Goal: Go to known website: Access a specific website the user already knows

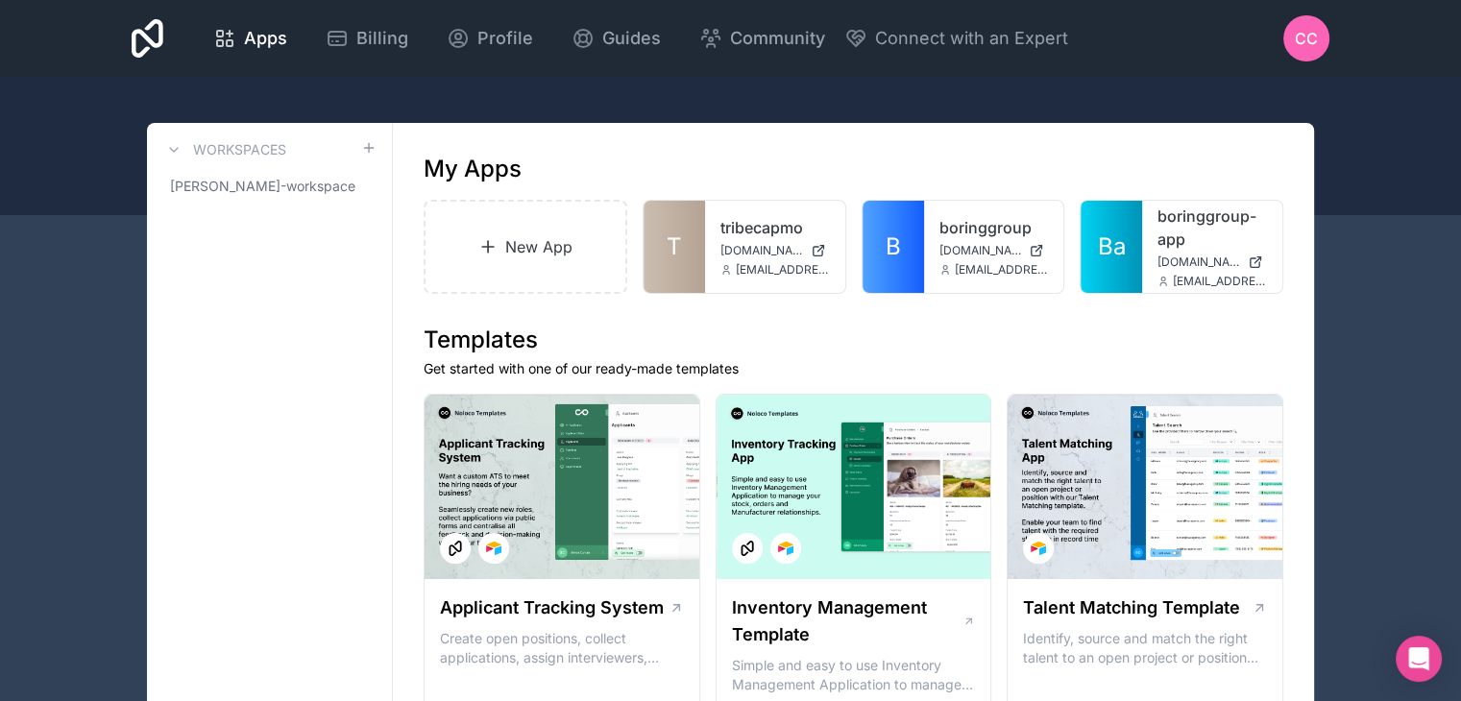
click at [1311, 51] on div "CC" at bounding box center [1306, 38] width 46 height 46
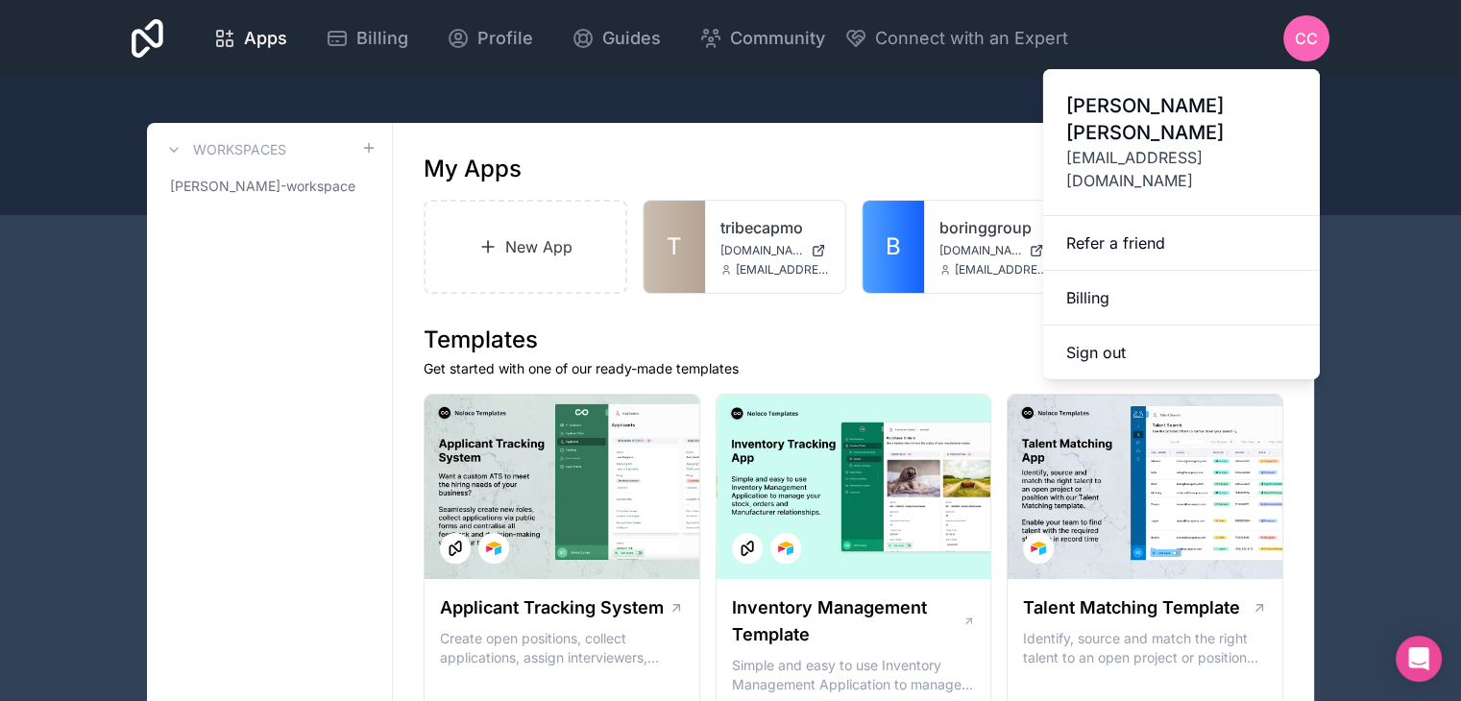
click at [1138, 326] on button "Sign out" at bounding box center [1181, 353] width 277 height 54
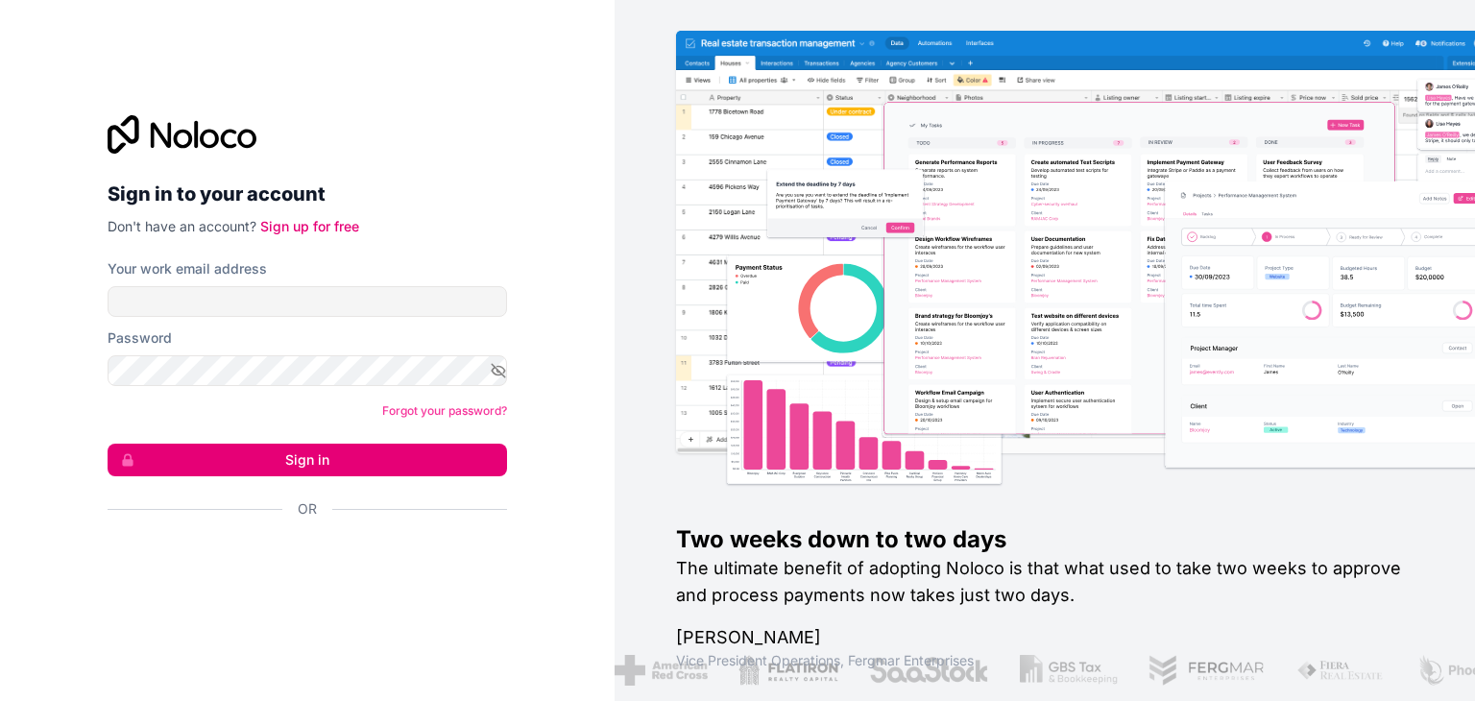
click at [583, 499] on div "Sign in to your account Don't have an account? Sign up for free Your work email…" at bounding box center [307, 350] width 615 height 701
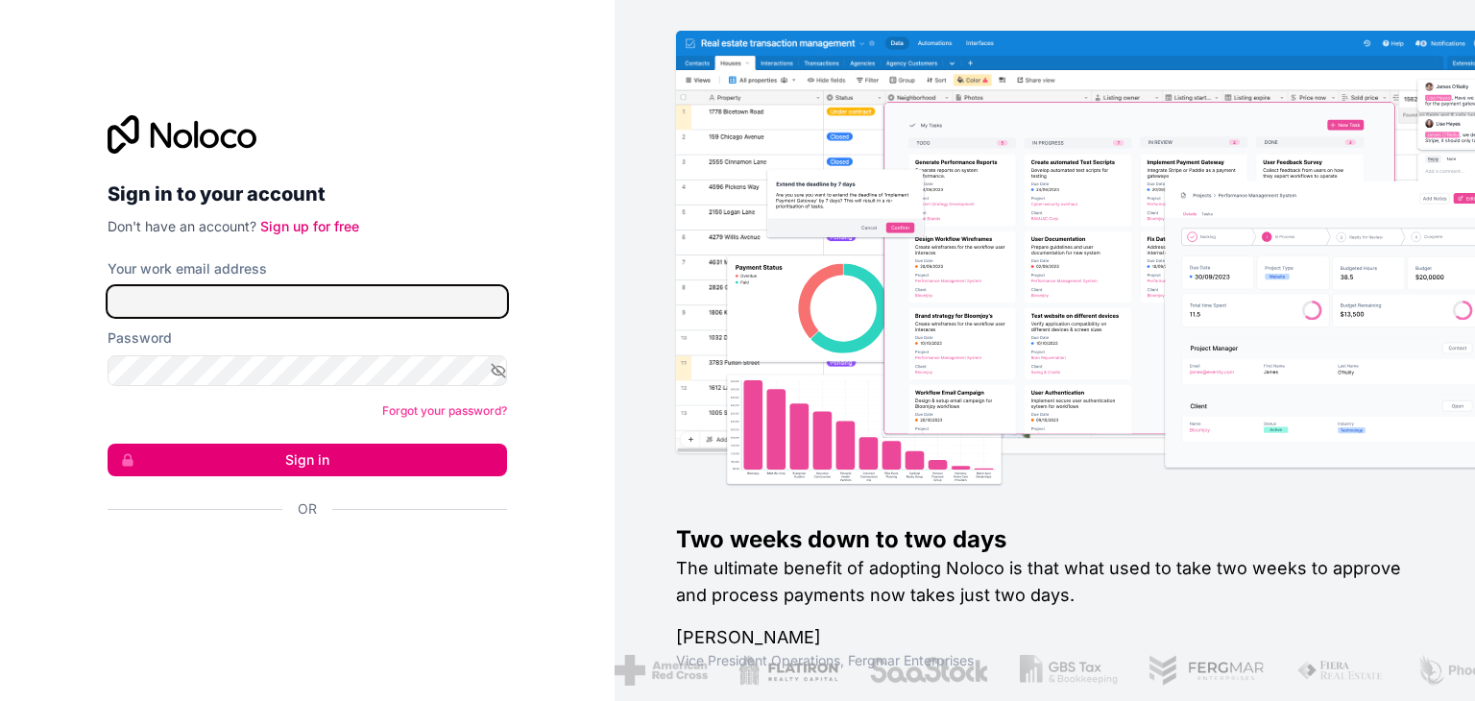
click at [374, 305] on input "Your work email address" at bounding box center [307, 301] width 399 height 31
type input "**********"
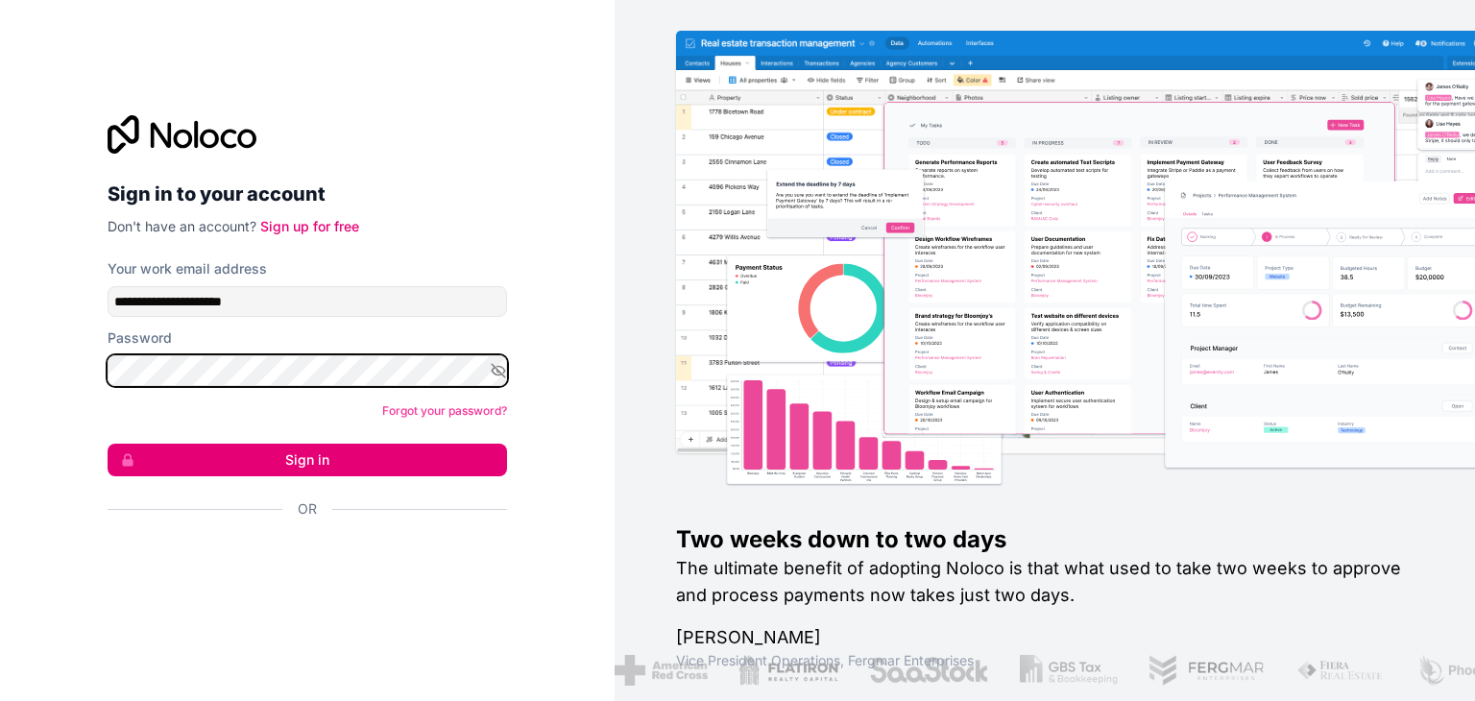
click at [108, 444] on button "Sign in" at bounding box center [307, 460] width 399 height 33
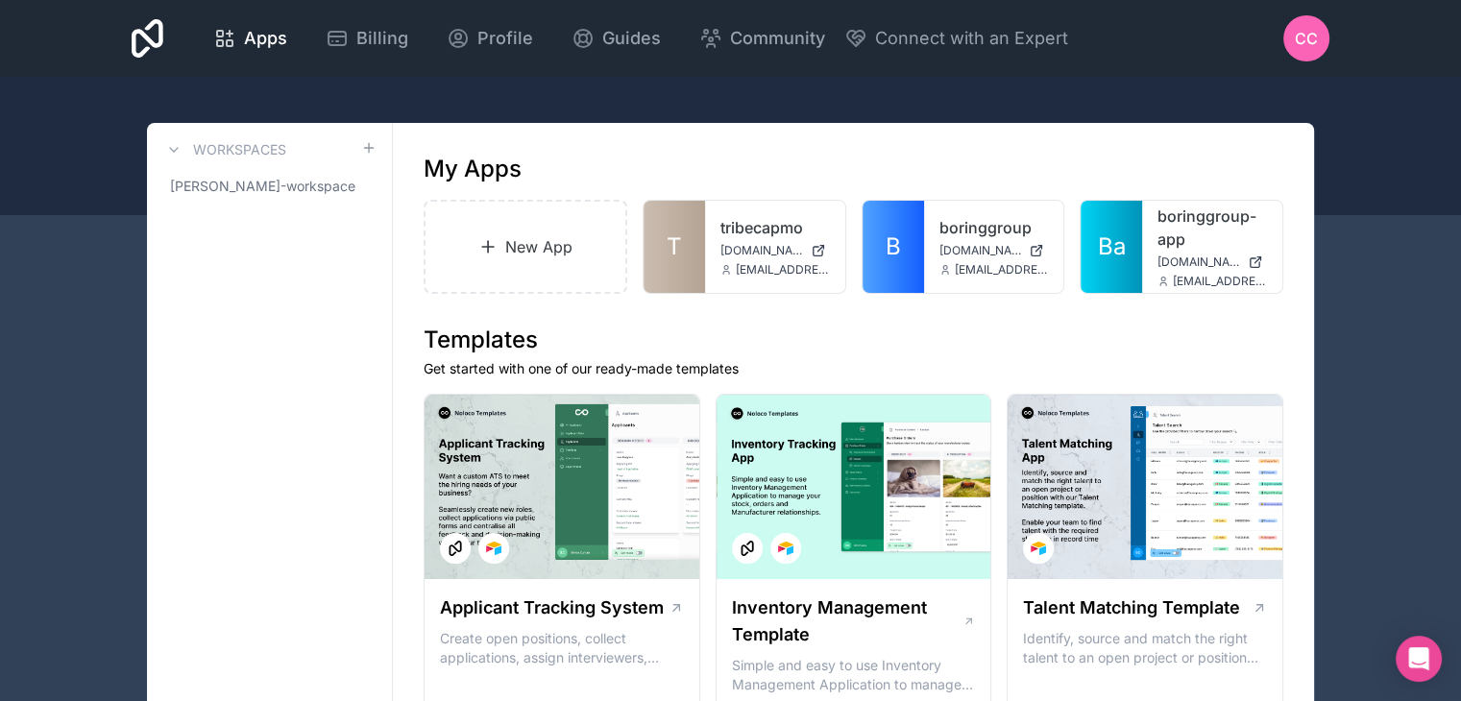
click at [692, 266] on link "T" at bounding box center [673, 247] width 61 height 92
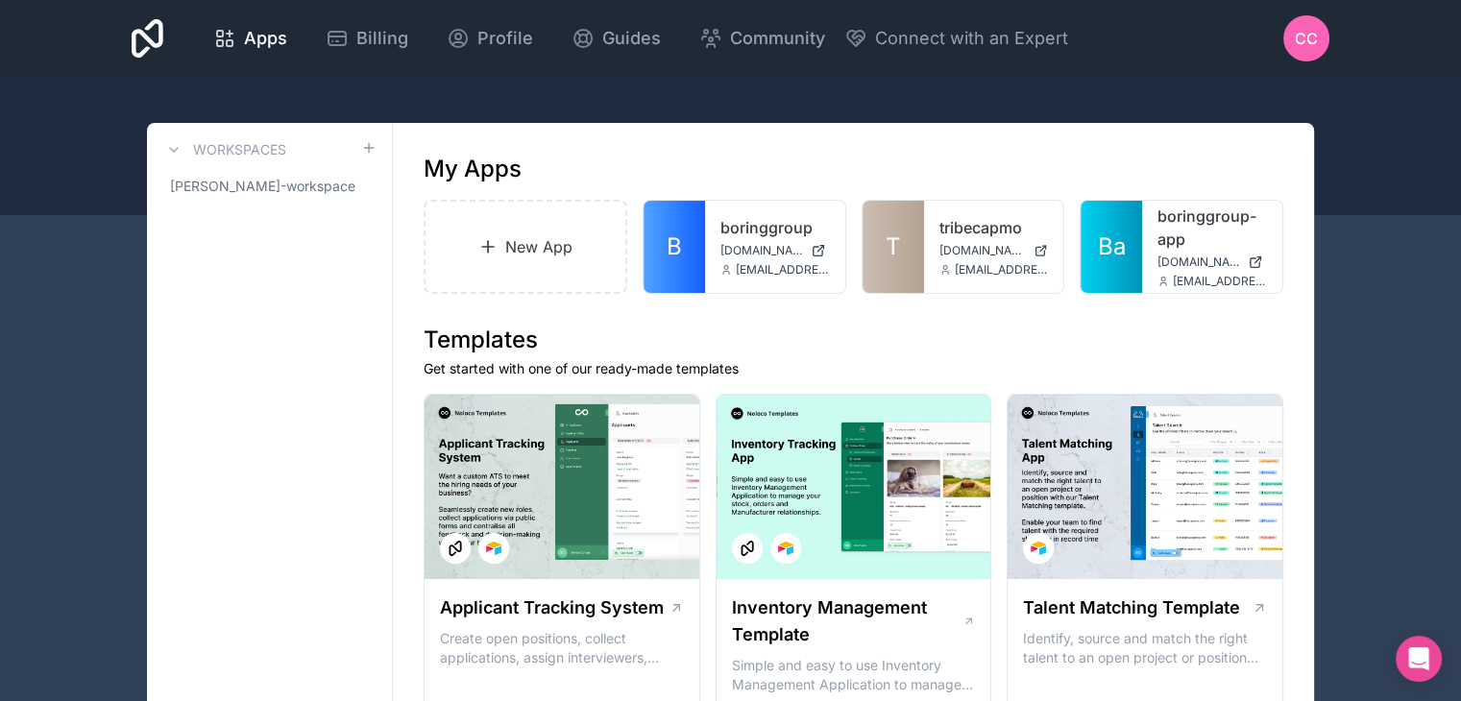
drag, startPoint x: 922, startPoint y: 228, endPoint x: 937, endPoint y: 221, distance: 16.8
click at [937, 221] on div "tribecapmo tribecapmo.boringgroup.net signin@boringgroup.net" at bounding box center [994, 247] width 140 height 92
click at [910, 262] on link "T" at bounding box center [892, 247] width 61 height 92
